Goal: Task Accomplishment & Management: Manage account settings

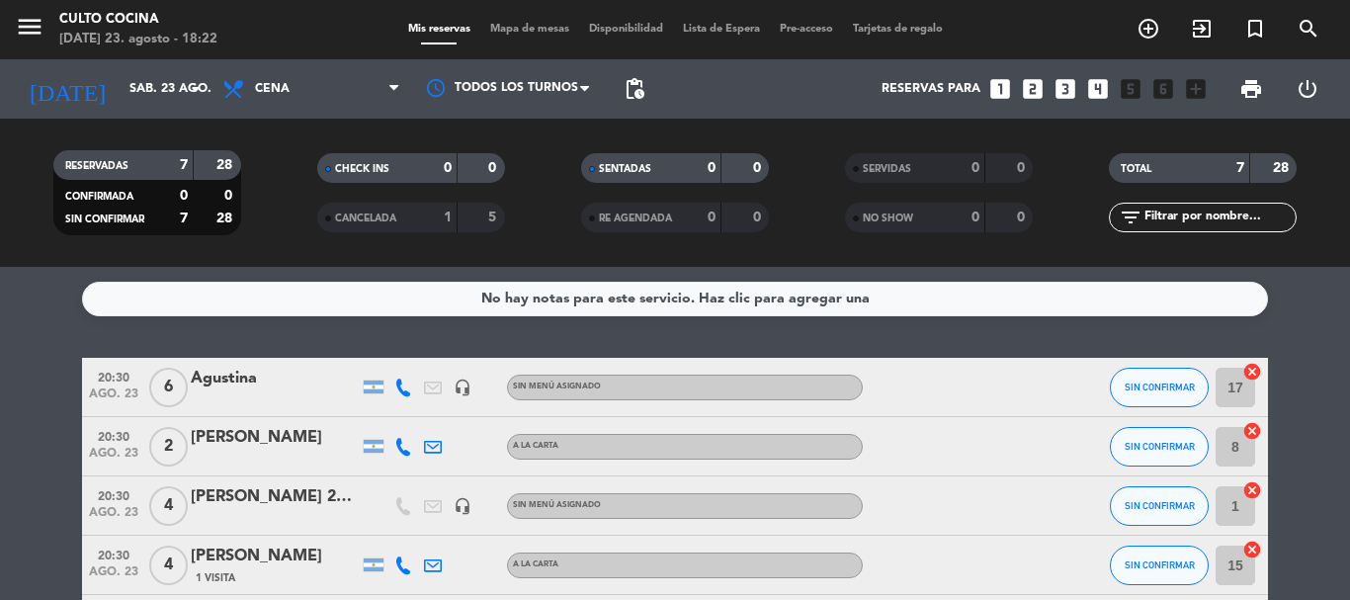
click at [16, 375] on bookings-row "20:30 [DATE] 6 [PERSON_NAME] headset_mic Sin menú asignado SIN CONFIRMAR 17 can…" at bounding box center [675, 579] width 1350 height 443
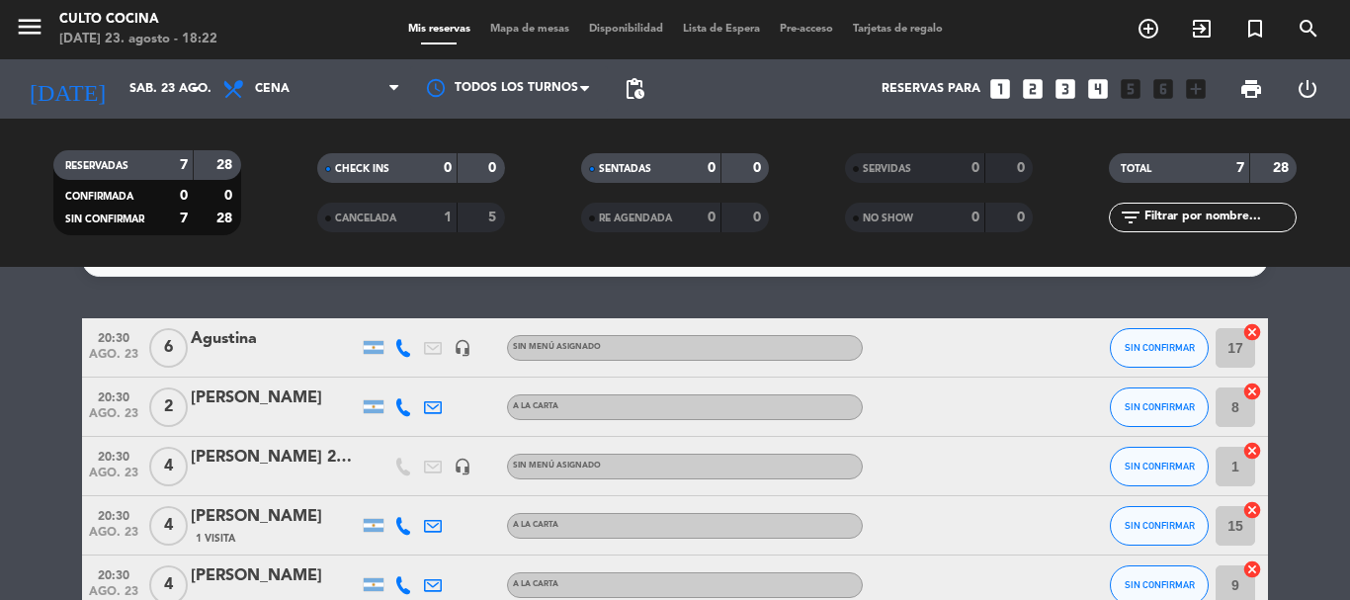
scroll to position [79, 0]
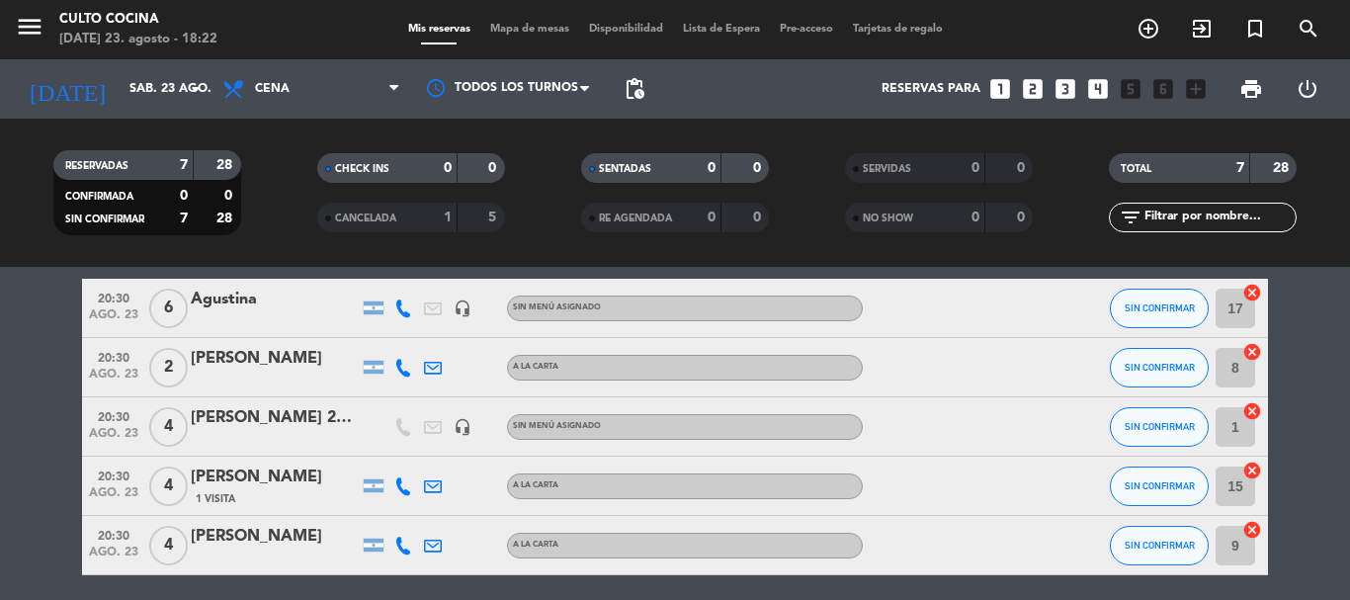
click at [163, 551] on span "4" at bounding box center [168, 546] width 39 height 40
click at [208, 541] on div "[PERSON_NAME]" at bounding box center [275, 537] width 168 height 26
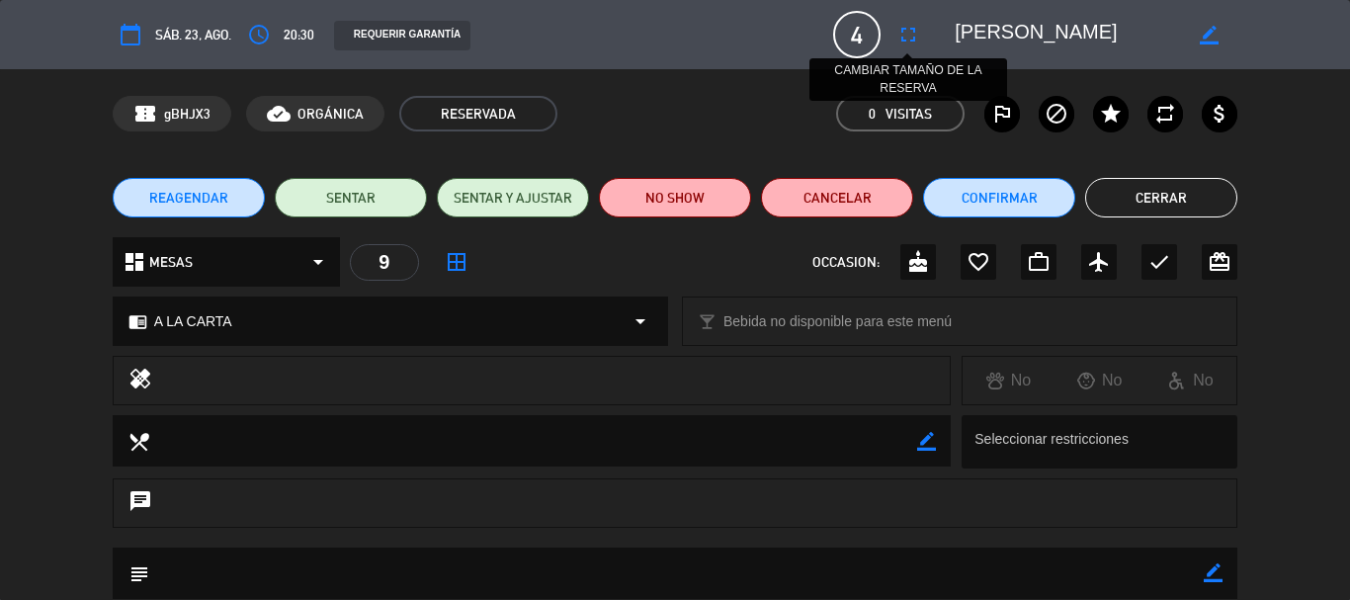
click at [918, 43] on icon "fullscreen" at bounding box center [908, 35] width 24 height 24
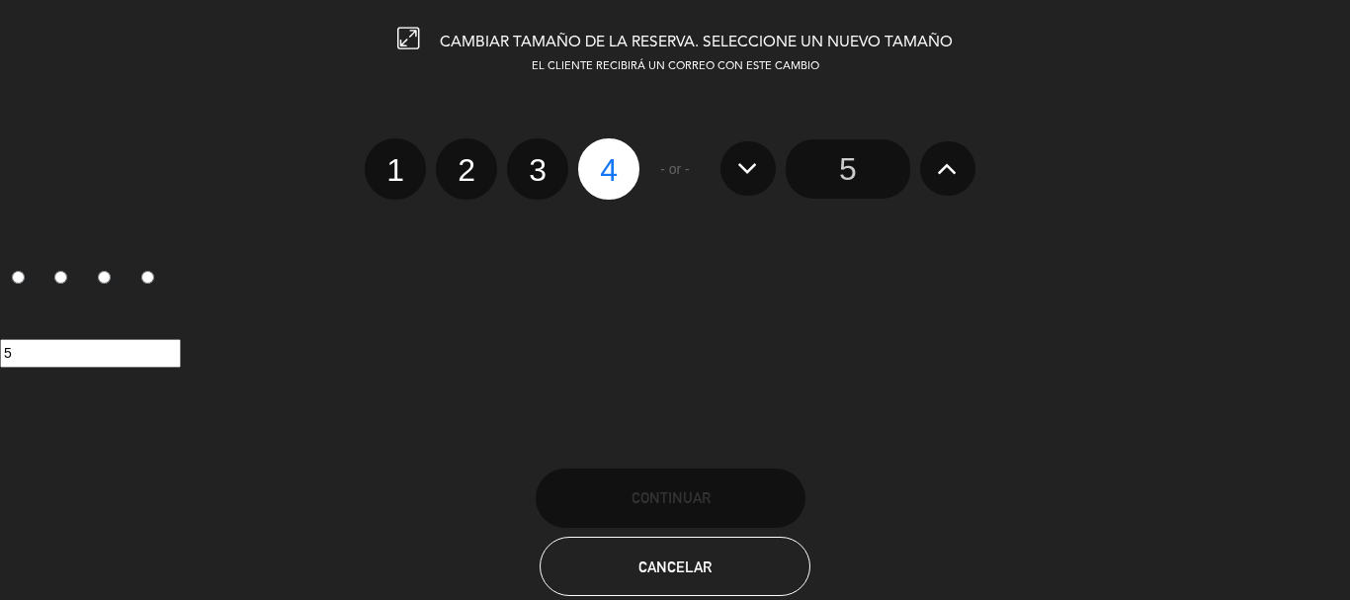
click at [926, 171] on button at bounding box center [947, 167] width 55 height 53
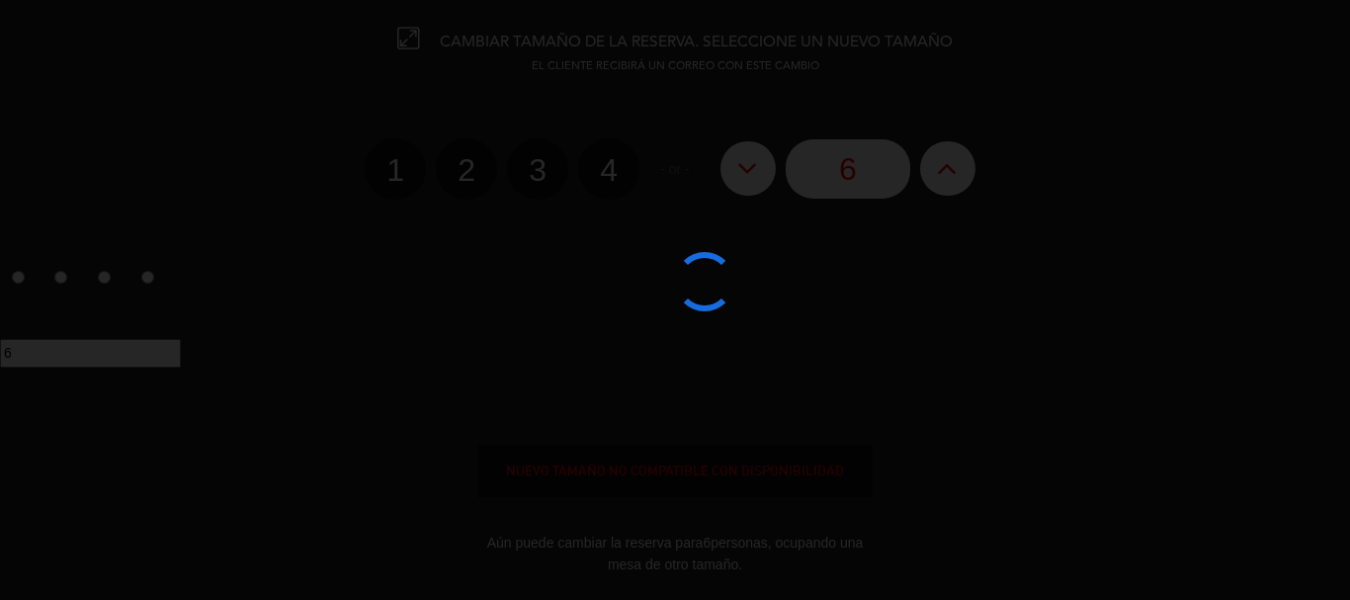
click at [926, 171] on edit-booking-info-modal "CAMBIAR TAMAÑO DE LA RESERVA. SELECCIONE UN NUEVO TAMAÑO EL CLIENTE RECIBIRÁ UN…" at bounding box center [675, 300] width 1350 height 600
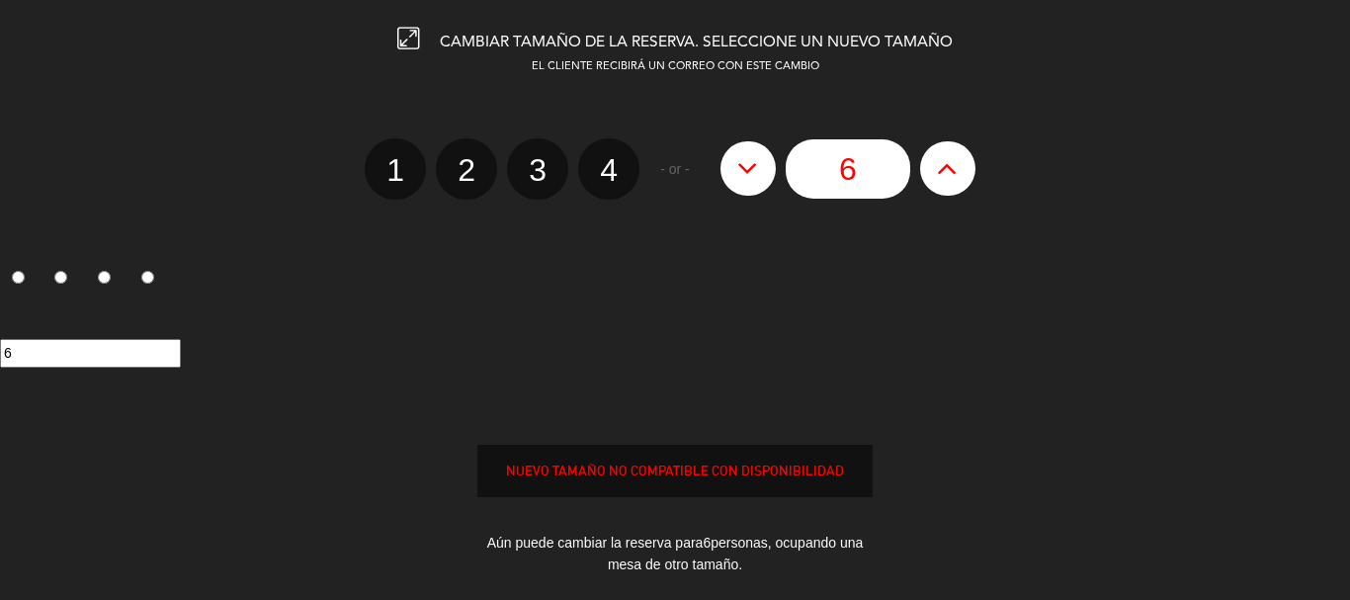
click at [926, 171] on button at bounding box center [947, 167] width 55 height 53
type input "7"
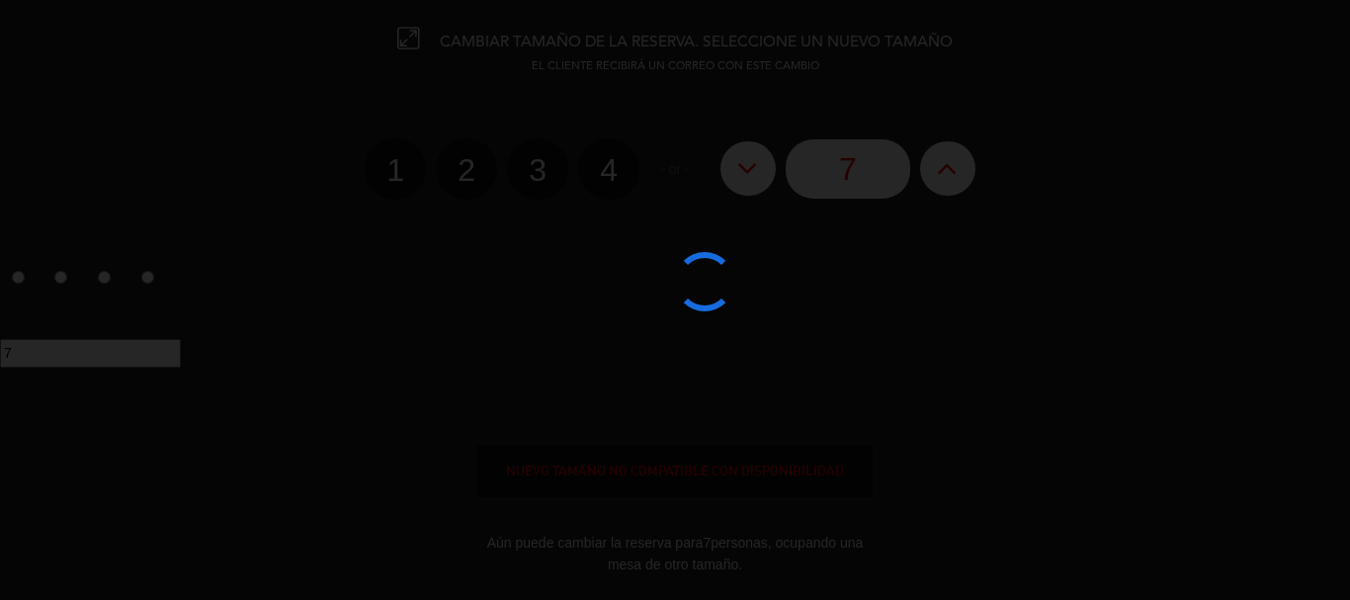
click at [926, 171] on div at bounding box center [675, 300] width 1350 height 600
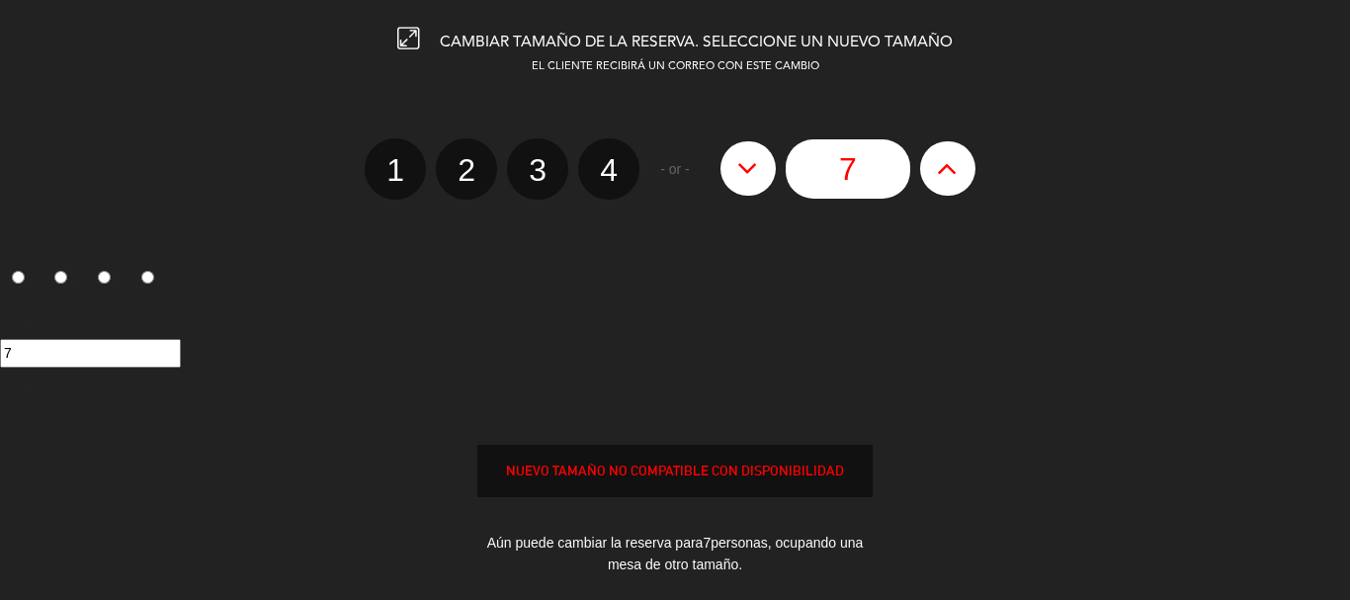
click at [926, 171] on button at bounding box center [947, 167] width 55 height 53
type input "8"
click at [906, 259] on div "1 2 3 4 8" at bounding box center [675, 312] width 1350 height 184
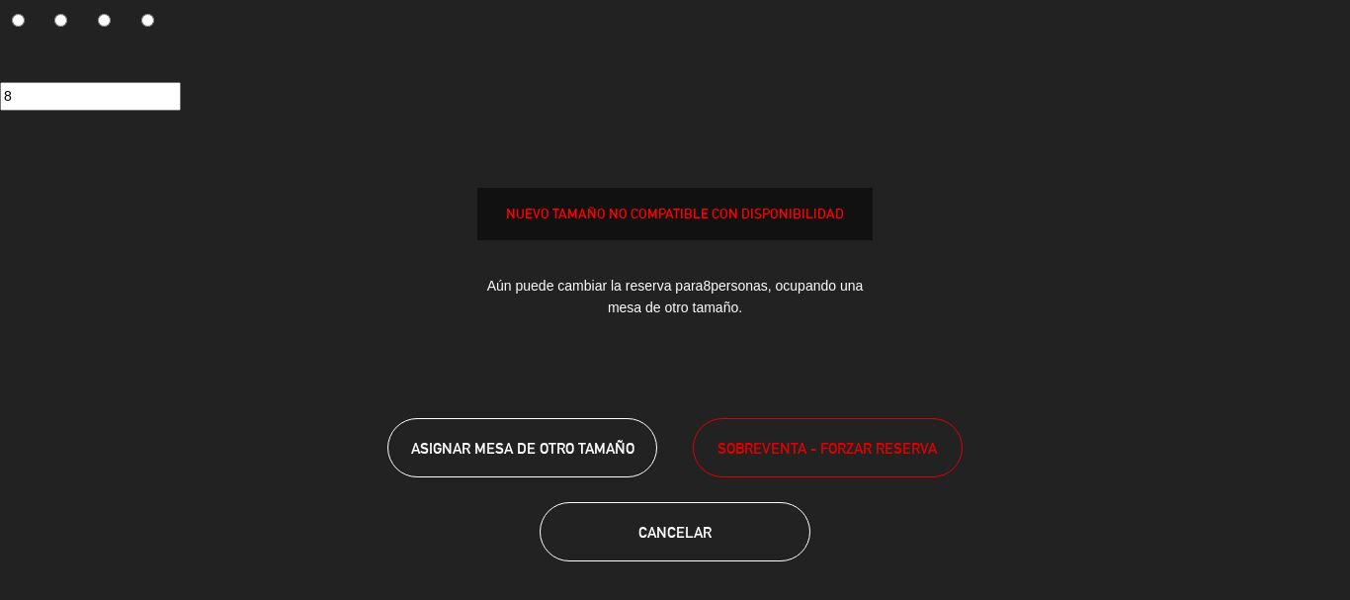
scroll to position [261, 0]
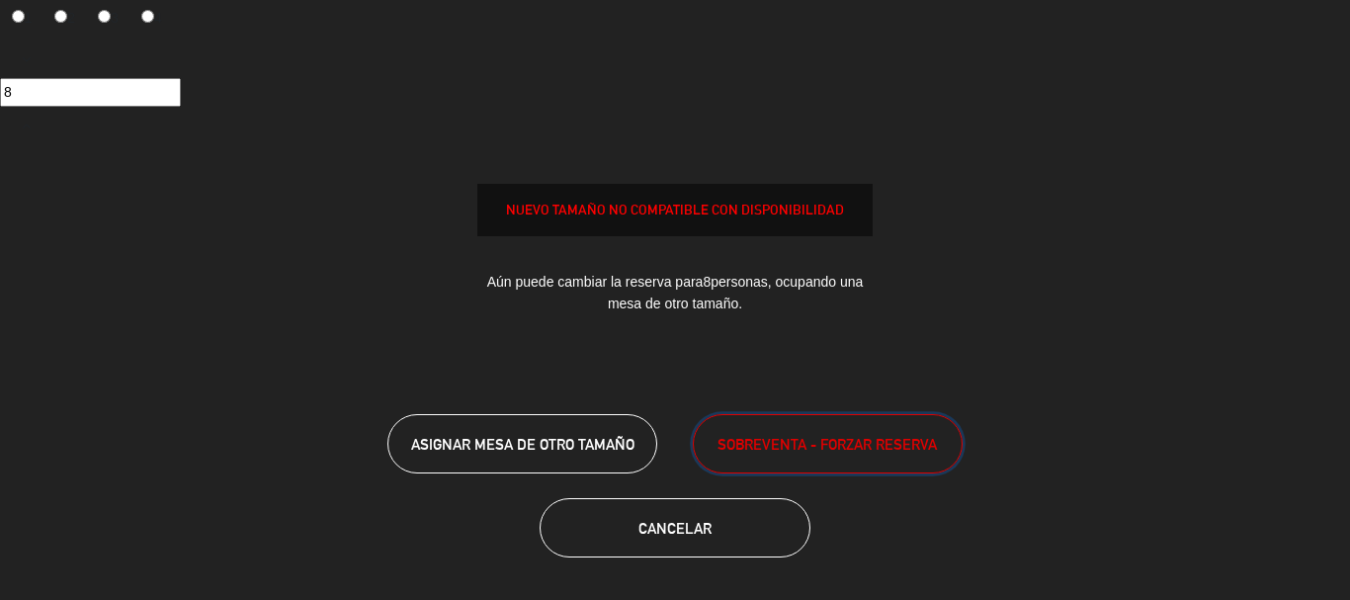
click at [824, 436] on span "SOBREVENTA - FORZAR RESERVA" at bounding box center [827, 444] width 219 height 23
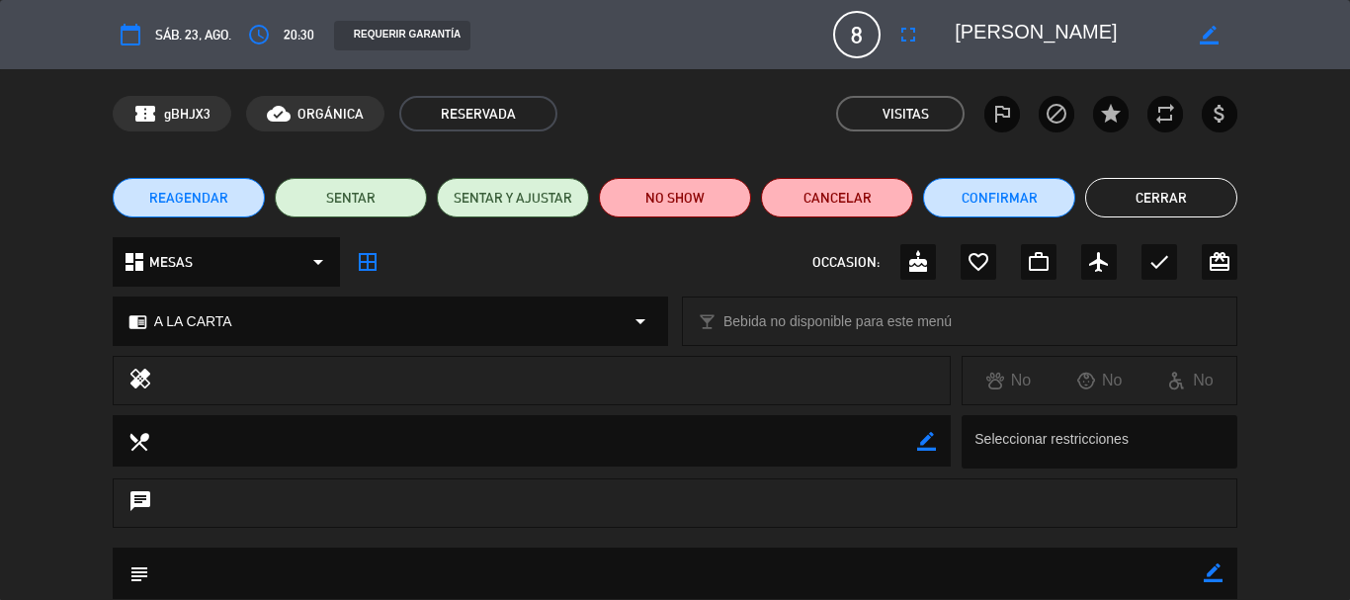
click at [403, 35] on div "REQUERIR GARANTÍA" at bounding box center [402, 36] width 136 height 30
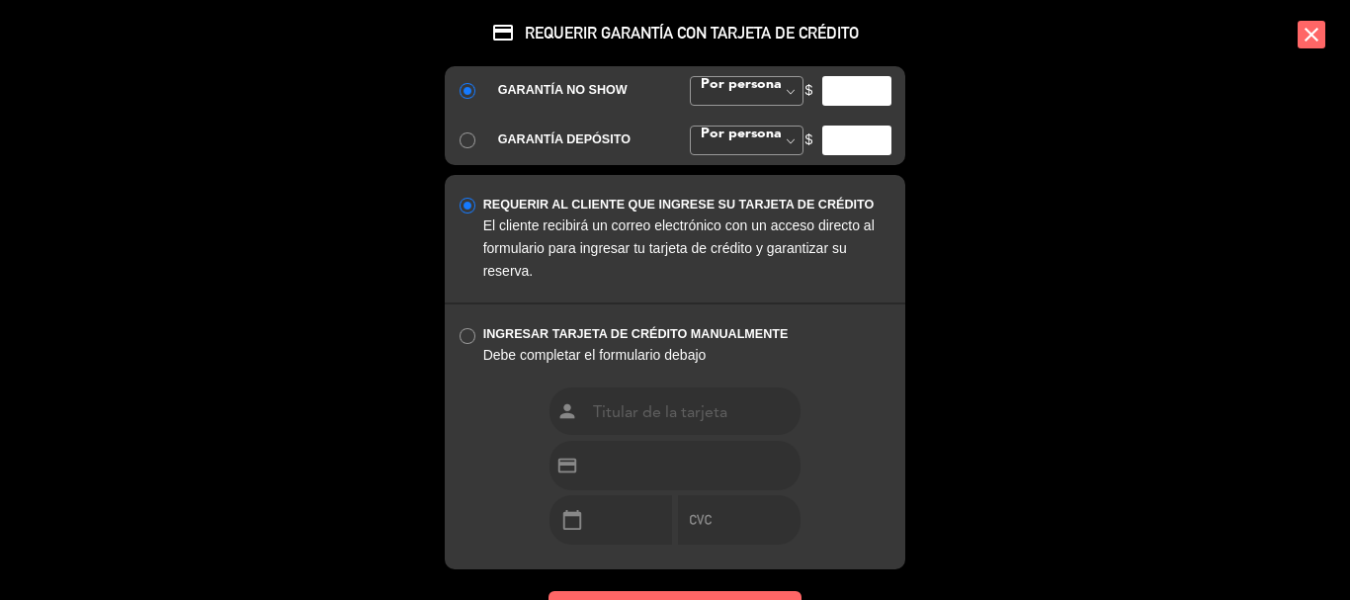
click at [831, 86] on input "number" at bounding box center [856, 91] width 69 height 30
type input "2"
type input "30000"
click at [512, 435] on div "person credit_card calendar_today" at bounding box center [675, 477] width 461 height 183
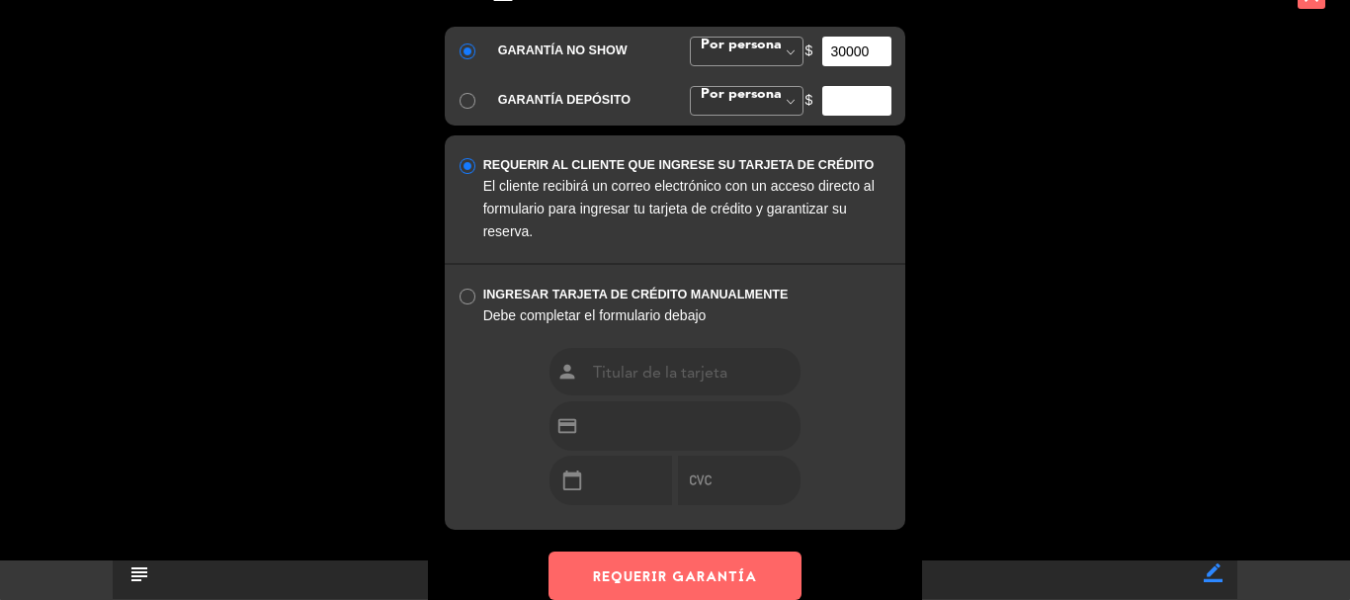
scroll to position [78, 0]
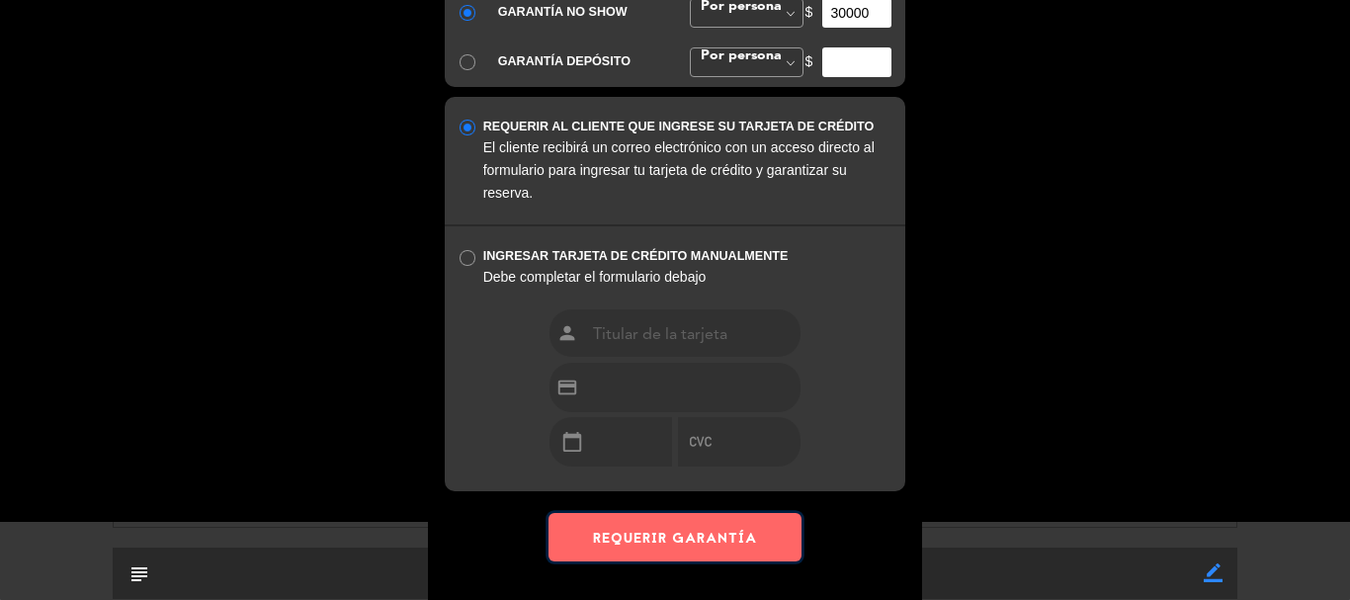
click at [618, 542] on button "REQUERIR GARANTÍA" at bounding box center [675, 537] width 253 height 48
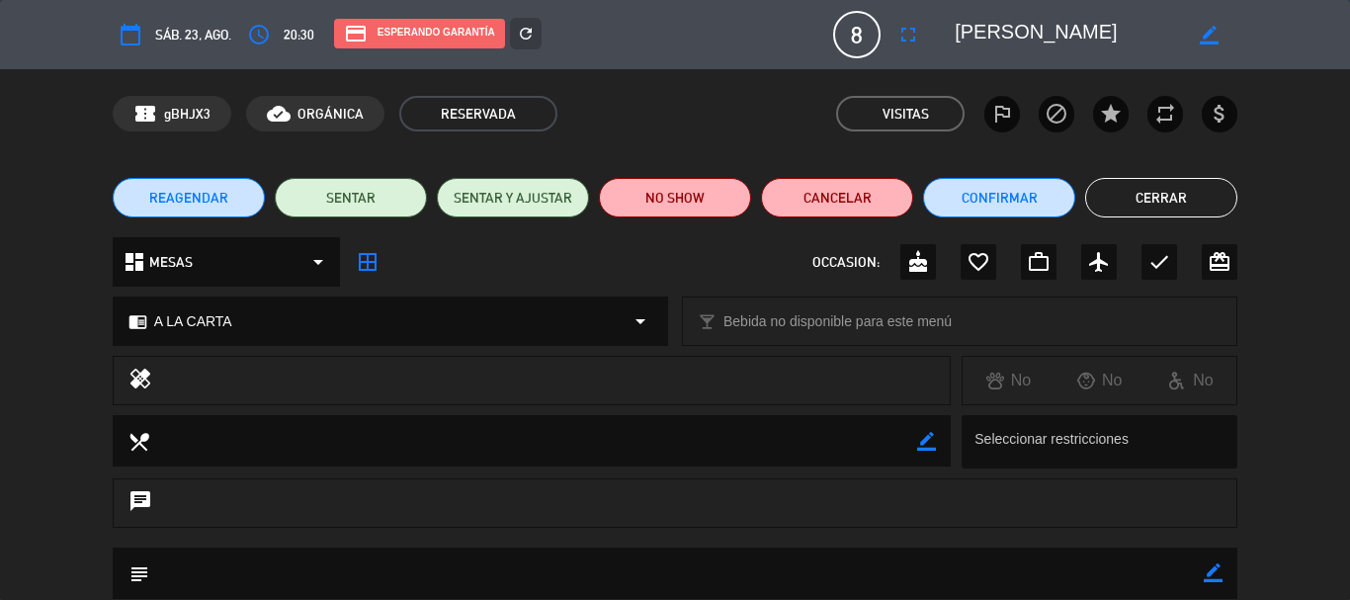
scroll to position [0, 0]
click at [1167, 206] on button "Cerrar" at bounding box center [1161, 198] width 152 height 40
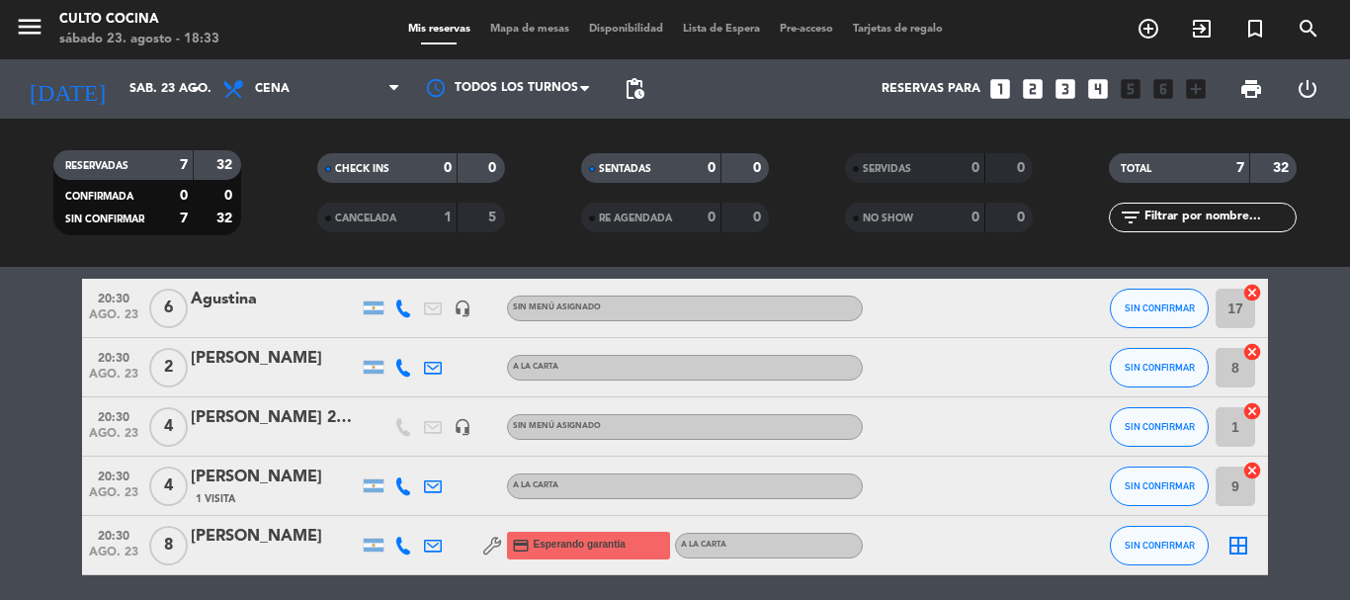
click at [1332, 481] on bookings-row "20:30 [DATE] 6 [PERSON_NAME] headset_mic Sin menú asignado SIN CONFIRMAR 17 can…" at bounding box center [675, 500] width 1350 height 443
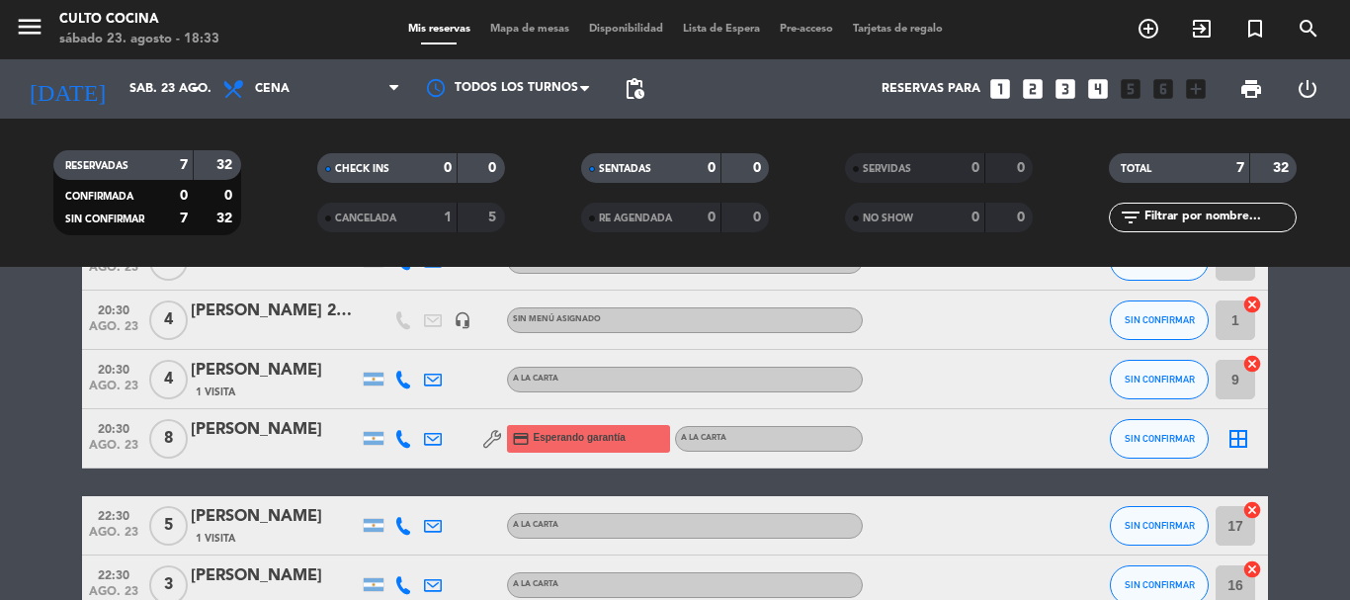
scroll to position [198, 0]
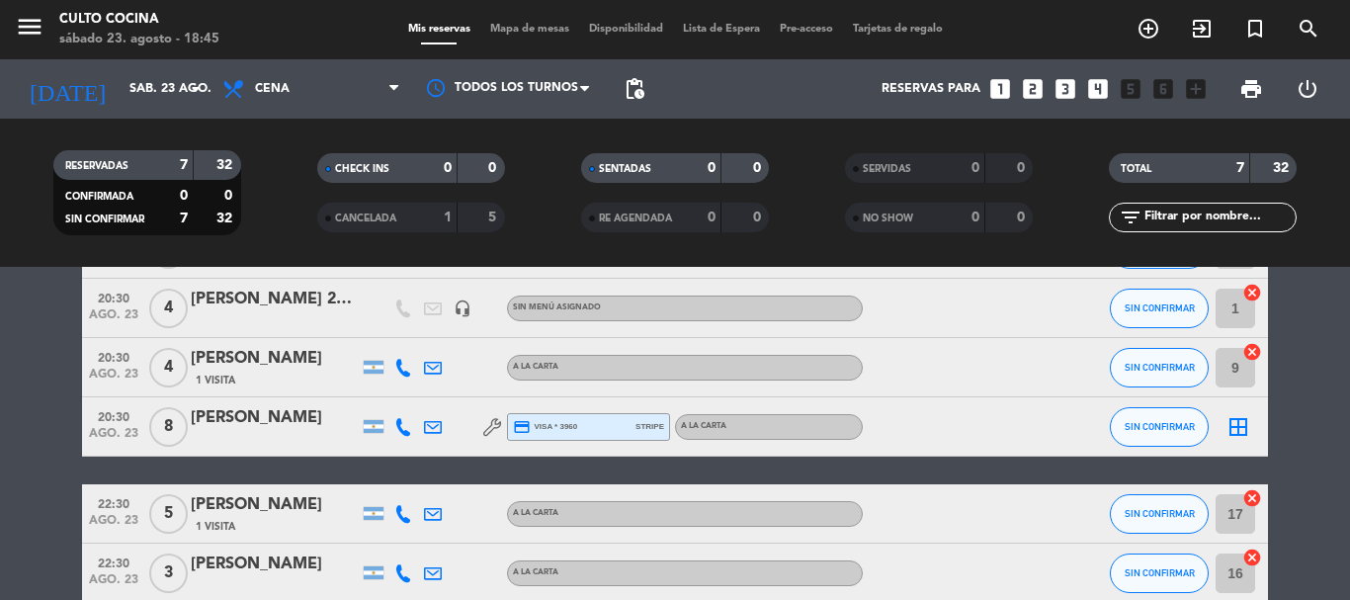
click at [316, 466] on div "20:30 [DATE] 6 [PERSON_NAME] headset_mic Sin menú asignado SIN CONFIRMAR 17 can…" at bounding box center [675, 381] width 1186 height 443
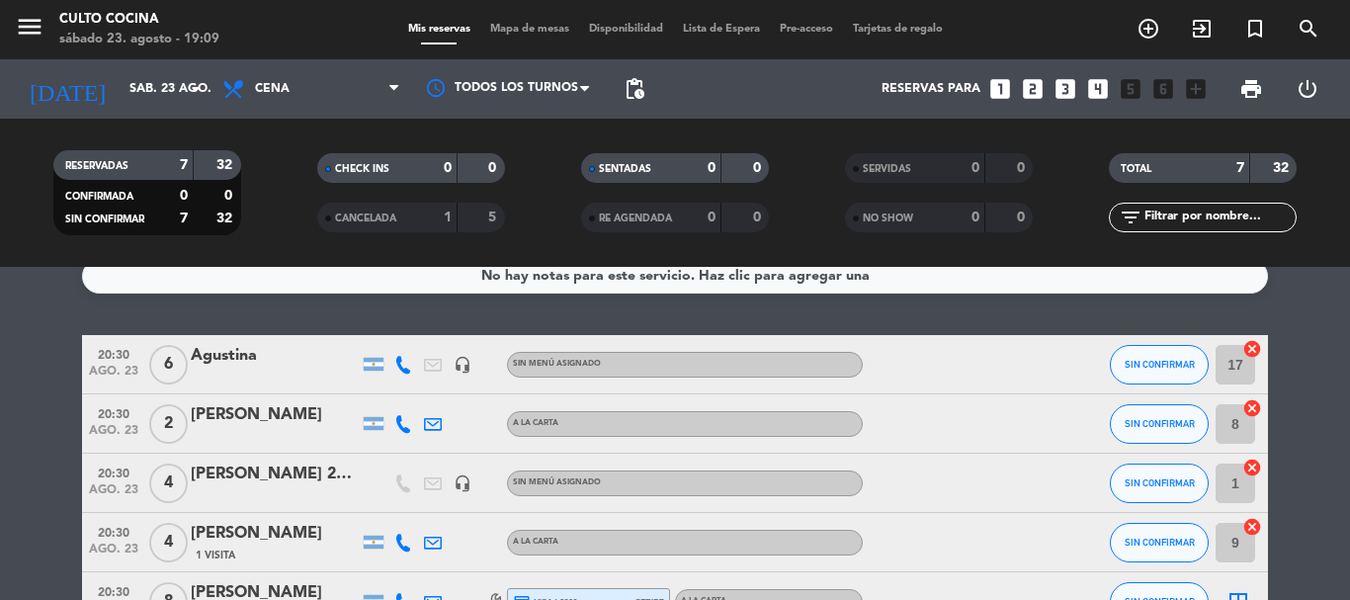
scroll to position [62, 0]
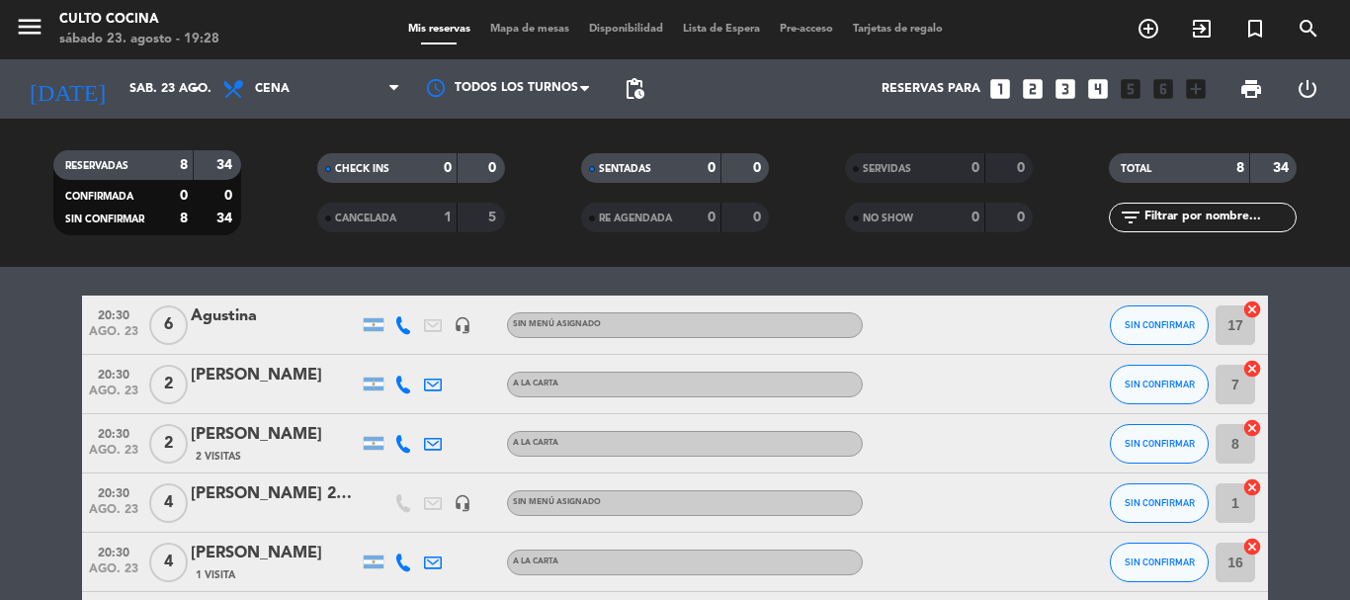
click at [0, 412] on bookings-row "20:30 [DATE] 6 [PERSON_NAME] headset_mic Sin menú asignado SIN CONFIRMAR 17 can…" at bounding box center [675, 547] width 1350 height 502
click at [0, 371] on bookings-row "20:30 [DATE] 6 [PERSON_NAME] headset_mic Sin menú asignado SIN CONFIRMAR 17 can…" at bounding box center [675, 576] width 1350 height 561
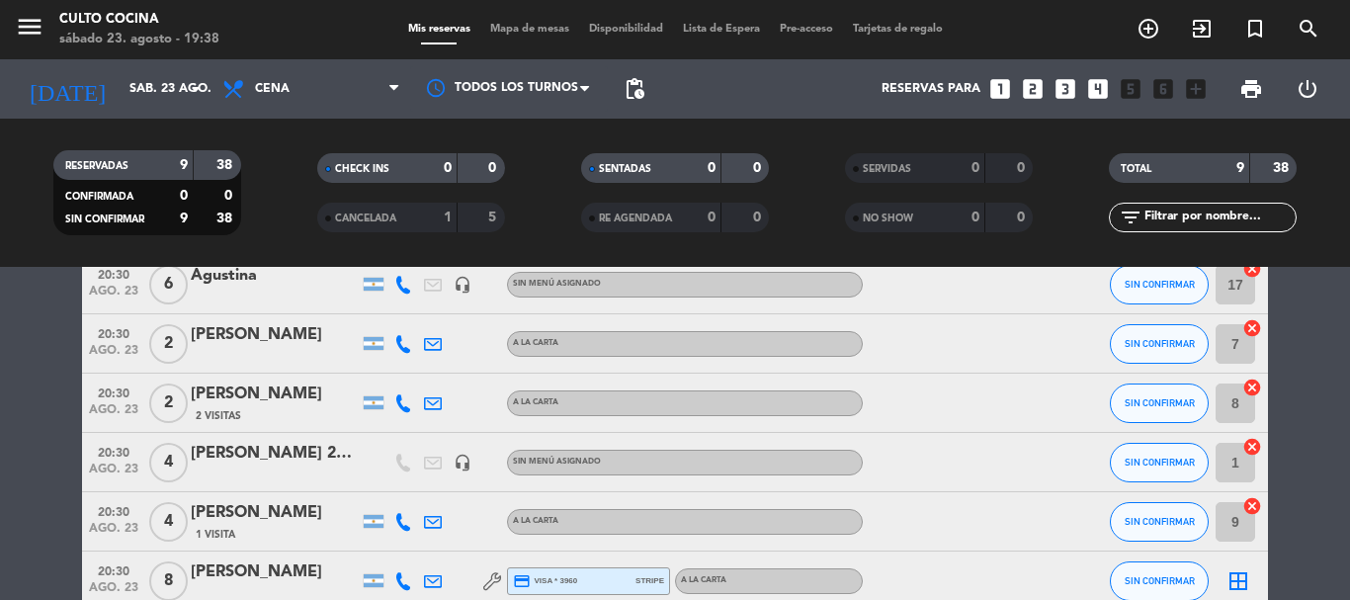
scroll to position [102, 0]
